Goal: Transaction & Acquisition: Purchase product/service

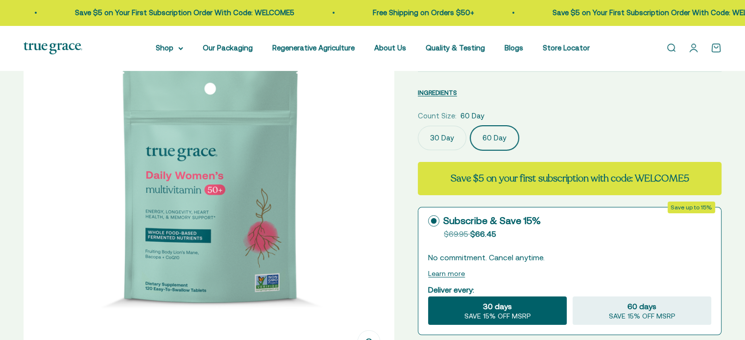
select select "3"
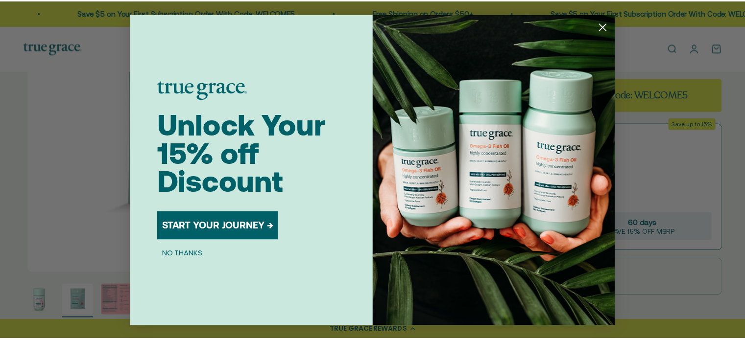
scroll to position [0, 386]
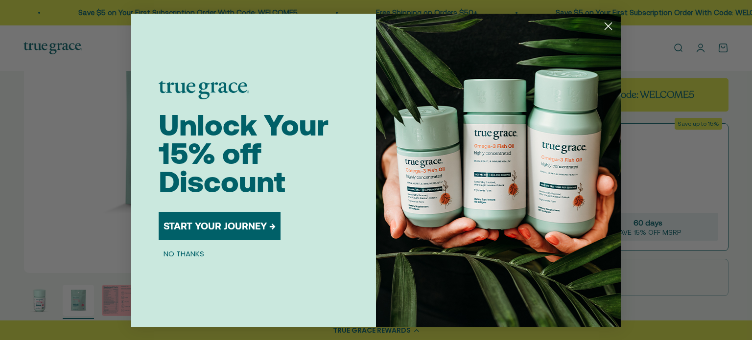
click at [243, 229] on button "START YOUR JOURNEY →" at bounding box center [220, 226] width 122 height 28
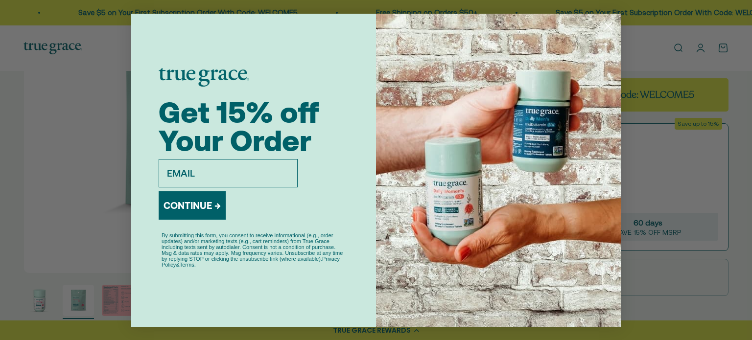
click at [181, 178] on input "email" at bounding box center [228, 173] width 139 height 28
type input "[EMAIL_ADDRESS][DOMAIN_NAME]"
click at [190, 203] on button "CONTINUE →" at bounding box center [192, 206] width 67 height 28
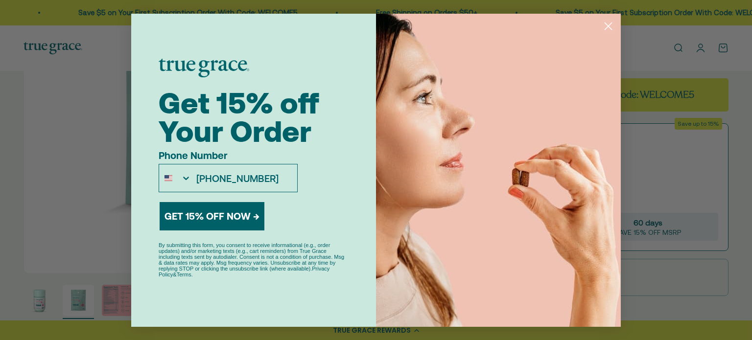
type input "[PHONE_NUMBER]"
click at [229, 207] on button "GET 15% OFF NOW →" at bounding box center [212, 216] width 105 height 28
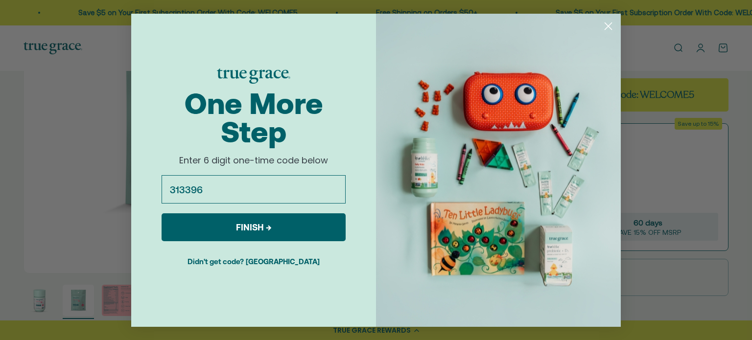
type input "313396"
click at [282, 223] on button "FINISH →" at bounding box center [254, 228] width 184 height 28
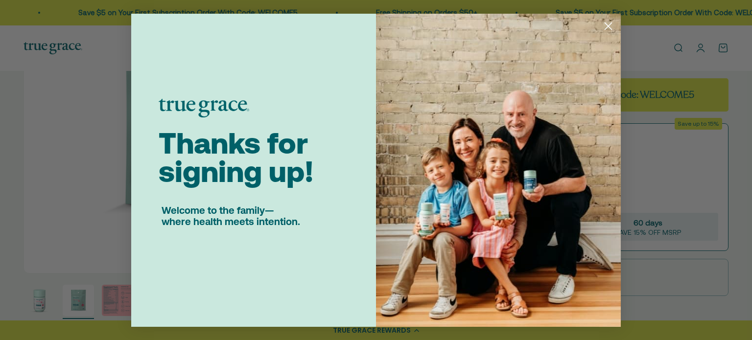
click at [608, 24] on circle "Close dialog" at bounding box center [609, 26] width 16 height 16
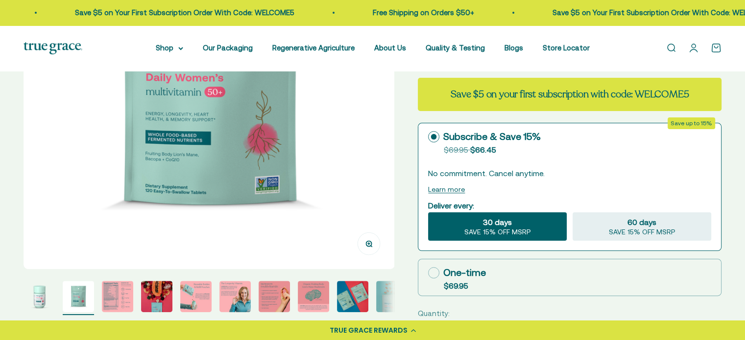
scroll to position [245, 0]
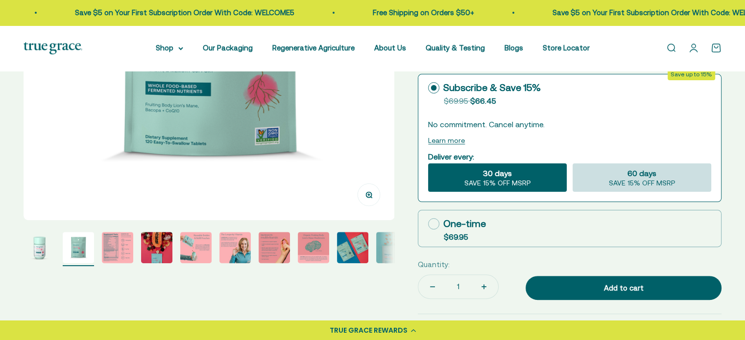
click at [605, 172] on div "60 days SAVE 15% OFF MSRP" at bounding box center [642, 178] width 139 height 28
click at [573, 164] on input "60 days SAVE 15% OFF MSRP" at bounding box center [572, 163] width 0 height 0
radio input "true"
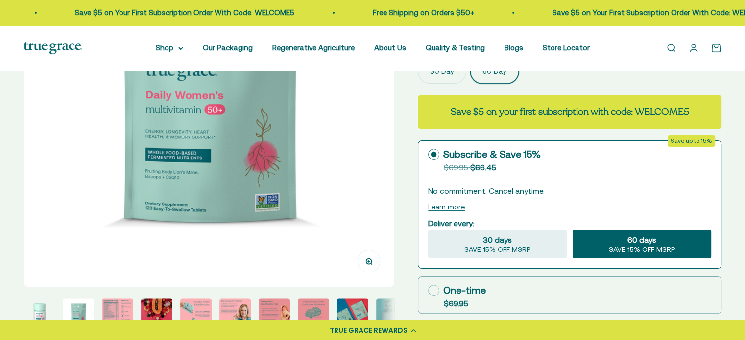
scroll to position [196, 0]
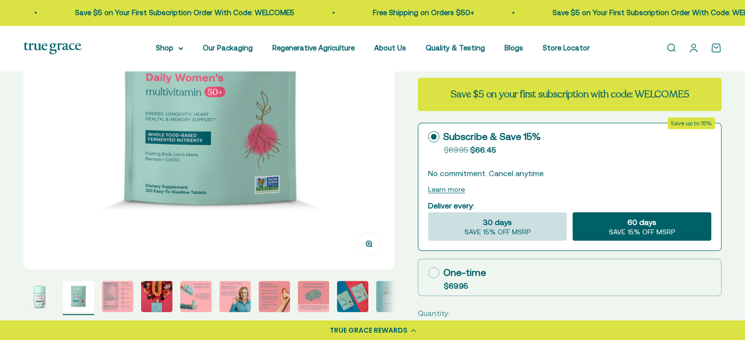
click at [521, 232] on span "SAVE 15% OFF MSRP" at bounding box center [497, 232] width 67 height 9
click at [428, 213] on input "30 days SAVE 15% OFF MSRP" at bounding box center [428, 212] width 0 height 0
radio input "true"
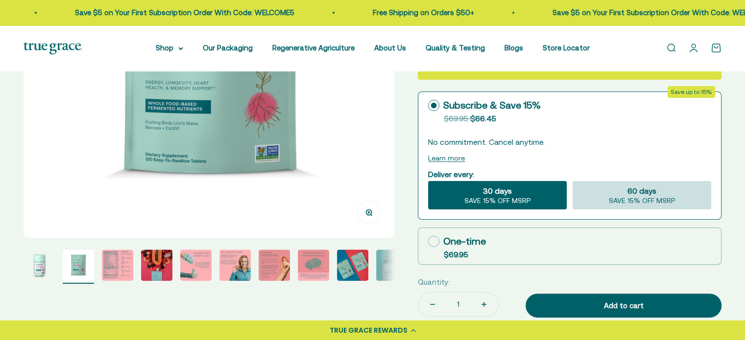
scroll to position [245, 0]
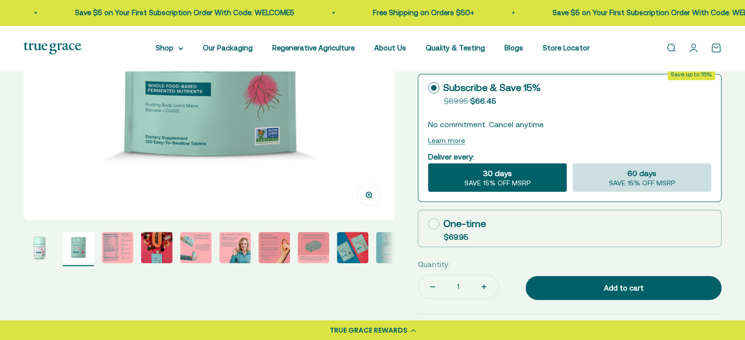
click at [621, 177] on div "60 days SAVE 15% OFF MSRP" at bounding box center [642, 178] width 139 height 28
click at [573, 164] on input "60 days SAVE 15% OFF MSRP" at bounding box center [572, 163] width 0 height 0
radio input "true"
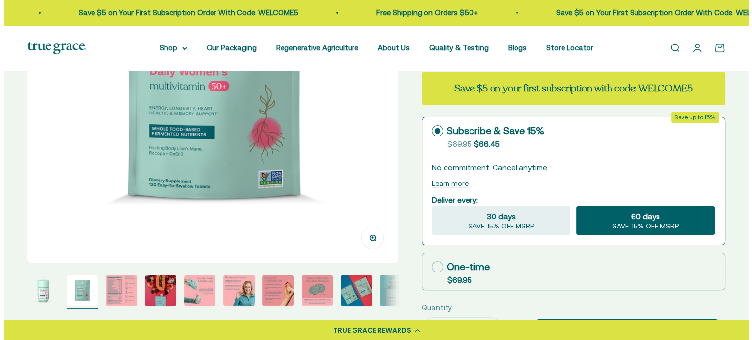
scroll to position [294, 0]
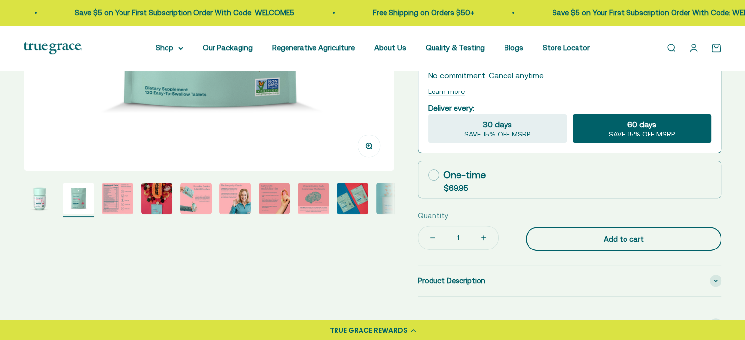
click at [669, 239] on div "Add to cart" at bounding box center [623, 240] width 157 height 12
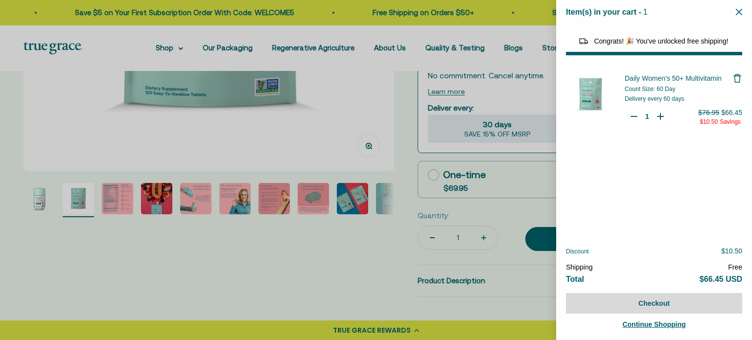
select select "44882812010710"
select select "42422728065238"
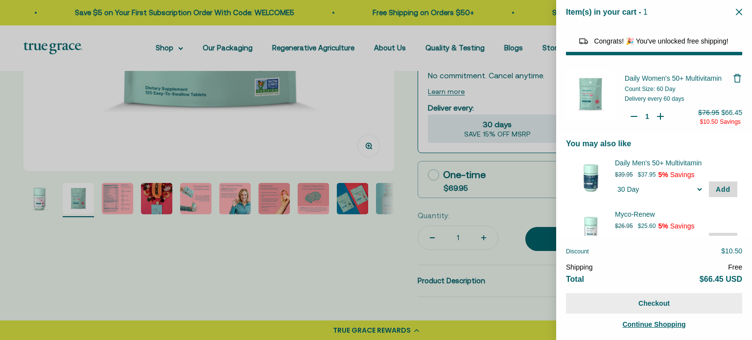
click at [657, 302] on button "Checkout" at bounding box center [654, 303] width 176 height 21
